Goal: Information Seeking & Learning: Find specific fact

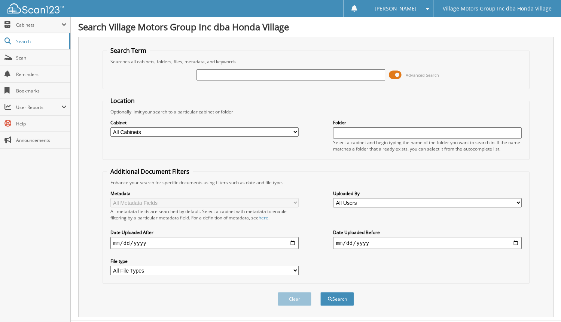
click at [215, 73] on input "text" at bounding box center [291, 74] width 189 height 11
type input "[PERSON_NAME]"
click at [320, 292] on button "Search" at bounding box center [337, 299] width 34 height 14
drag, startPoint x: 279, startPoint y: 77, endPoint x: 178, endPoint y: 93, distance: 101.9
click at [178, 92] on form "Search Term Searches all cabinets, folders, files, metadata, and keywords [PERS…" at bounding box center [316, 180] width 427 height 268
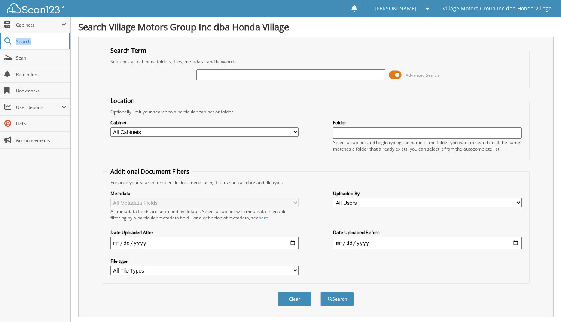
click at [37, 35] on div "Close Cabinets My Company Email Addresses Search Scan Reminders Help" at bounding box center [35, 83] width 70 height 132
click at [34, 23] on span "Cabinets" at bounding box center [38, 25] width 45 height 6
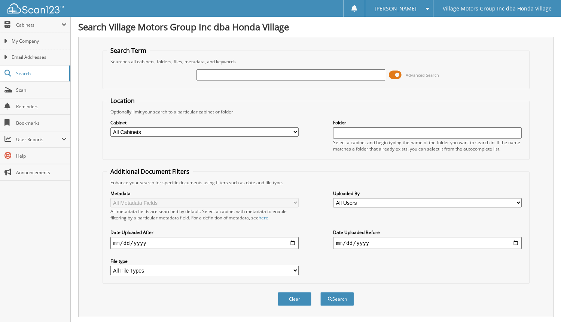
drag, startPoint x: 353, startPoint y: 19, endPoint x: 23, endPoint y: 232, distance: 392.9
click at [23, 232] on div "Close Cabinets My Company Email Addresses Search Scan" at bounding box center [35, 169] width 71 height 305
click at [29, 75] on span "Search" at bounding box center [40, 73] width 49 height 6
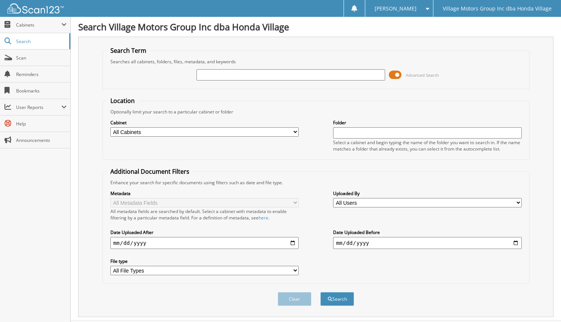
click at [214, 75] on input "text" at bounding box center [291, 74] width 189 height 11
type input "H24988A"
click at [320, 292] on button "Search" at bounding box center [337, 299] width 34 height 14
type input "24988A"
drag, startPoint x: 224, startPoint y: 76, endPoint x: 149, endPoint y: 89, distance: 76.5
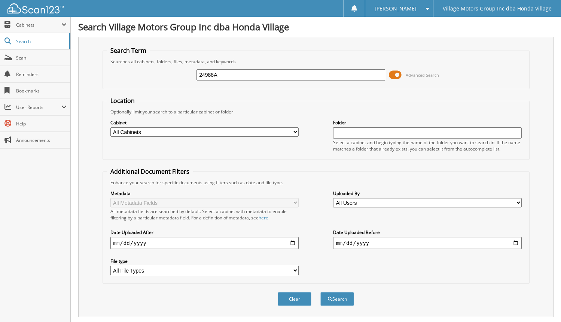
click at [149, 89] on form "Search Term Searches all cabinets, folders, files, metadata, and keywords 24988…" at bounding box center [316, 180] width 427 height 268
type input "[PERSON_NAME]"
click at [320, 292] on button "Search" at bounding box center [337, 299] width 34 height 14
click at [226, 72] on input "[PERSON_NAME]" at bounding box center [291, 74] width 189 height 11
click at [328, 302] on button "Search" at bounding box center [337, 299] width 34 height 14
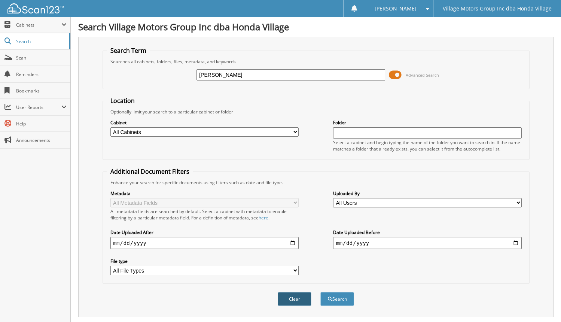
click at [297, 301] on button "Clear" at bounding box center [295, 299] width 34 height 14
click at [453, 72] on div "Advanced Search" at bounding box center [316, 75] width 419 height 20
click at [34, 28] on span "Cabinets" at bounding box center [35, 25] width 70 height 16
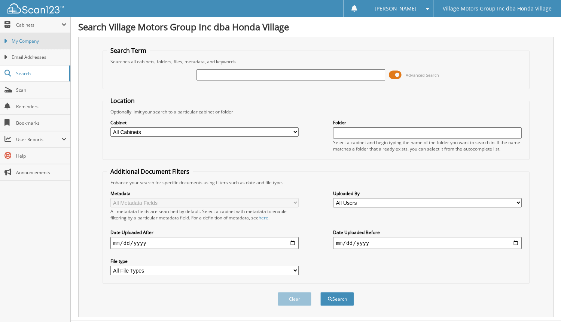
click at [30, 45] on link "My Company" at bounding box center [35, 41] width 70 height 16
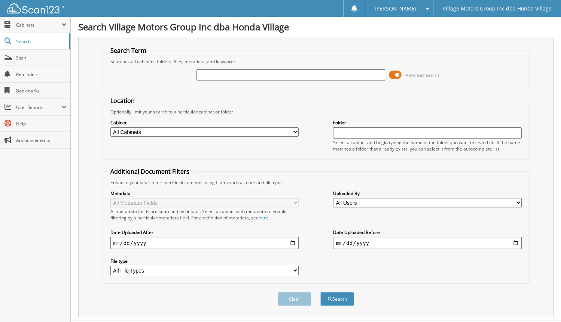
click at [212, 75] on input "text" at bounding box center [291, 74] width 189 height 11
type input "H24988B"
click at [320, 292] on button "Search" at bounding box center [337, 299] width 34 height 14
drag, startPoint x: 231, startPoint y: 75, endPoint x: 184, endPoint y: 79, distance: 46.6
click at [185, 80] on div "H24988B Advanced Search" at bounding box center [316, 75] width 419 height 20
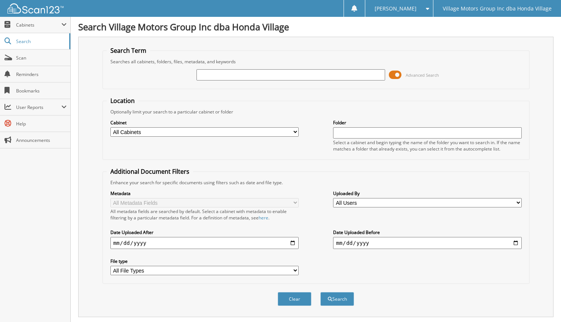
click at [467, 72] on div "Advanced Search" at bounding box center [316, 75] width 419 height 20
click at [303, 76] on input "text" at bounding box center [291, 74] width 189 height 11
click at [151, 73] on div "Advanced Search" at bounding box center [316, 75] width 419 height 20
click at [64, 36] on link "Search" at bounding box center [35, 41] width 70 height 16
click at [293, 130] on select "All Cabinets ACCOUNTS PAYABLE CAR DEALS Needs Filing" at bounding box center [204, 131] width 189 height 9
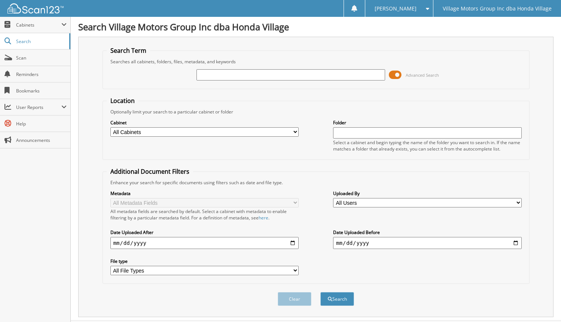
select select "17357"
click at [110, 127] on select "All Cabinets ACCOUNTS PAYABLE CAR DEALS Needs Filing" at bounding box center [204, 131] width 189 height 9
click at [315, 71] on input "text" at bounding box center [291, 74] width 189 height 11
type input "[PERSON_NAME]"
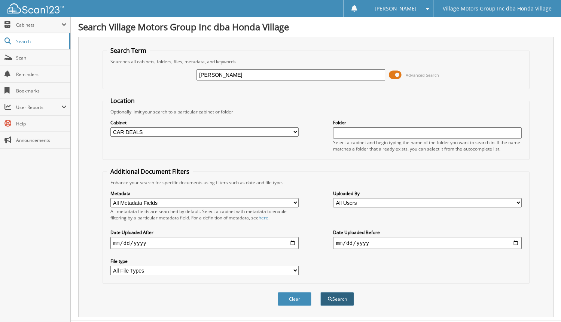
click at [331, 298] on span "submit" at bounding box center [330, 299] width 4 height 4
click at [227, 77] on input "[PERSON_NAME]" at bounding box center [291, 74] width 189 height 11
type input "ORTIZ TOBAR"
click at [334, 300] on button "Search" at bounding box center [337, 299] width 34 height 14
drag, startPoint x: 236, startPoint y: 74, endPoint x: 56, endPoint y: 103, distance: 182.4
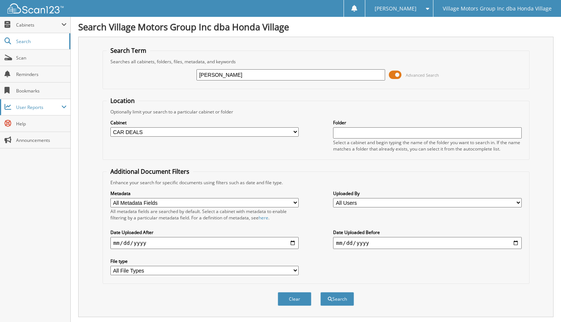
click at [69, 101] on body "gail w. Settings Logout Village Motors Group Inc dba Honda Village Close Cabine…" at bounding box center [280, 223] width 561 height 447
click at [162, 79] on div "Advanced Search" at bounding box center [316, 75] width 419 height 20
click at [270, 62] on div "Searches all cabinets, folders, files, metadata, and keywords" at bounding box center [316, 61] width 419 height 6
click at [474, 58] on div "Searches all cabinets, folders, files, metadata, and keywords" at bounding box center [316, 61] width 419 height 6
click at [426, 6] on span at bounding box center [425, 8] width 7 height 5
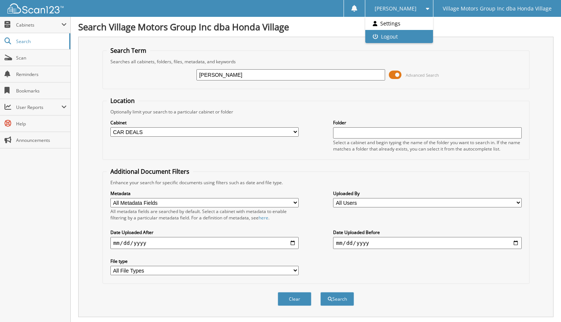
click at [408, 35] on link "Logout" at bounding box center [399, 36] width 68 height 13
